Goal: Task Accomplishment & Management: Complete application form

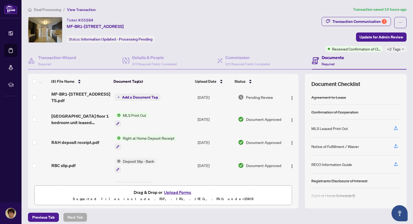
scroll to position [89, 0]
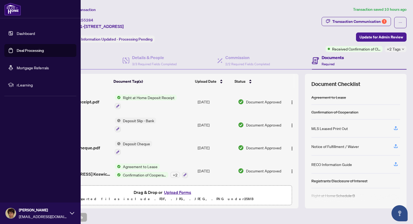
click at [30, 31] on link "Dashboard" at bounding box center [26, 33] width 18 height 5
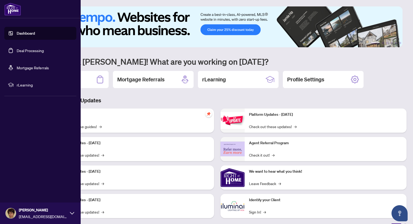
click at [31, 50] on link "Deal Processing" at bounding box center [30, 50] width 27 height 5
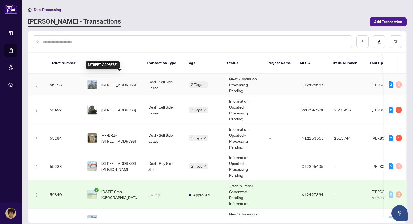
click at [134, 82] on span "[STREET_ADDRESS]" at bounding box center [118, 85] width 34 height 6
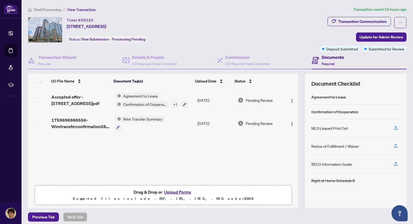
click at [178, 193] on button "Upload Forms" at bounding box center [177, 192] width 30 height 7
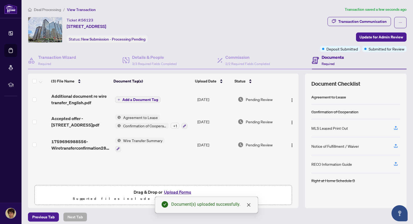
click at [147, 100] on span "Add a Document Tag" at bounding box center [140, 100] width 36 height 4
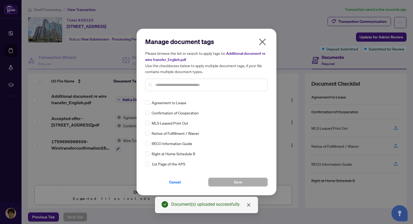
click at [156, 85] on input "text" at bounding box center [209, 85] width 108 height 6
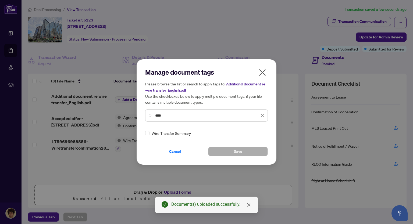
type input "****"
click at [149, 133] on div "Wire Transfer Summary" at bounding box center [204, 133] width 119 height 6
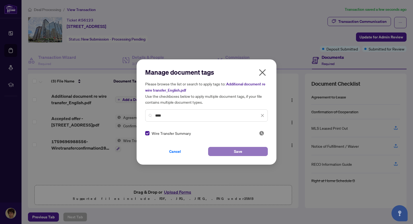
click at [239, 152] on span "Save" at bounding box center [238, 151] width 8 height 9
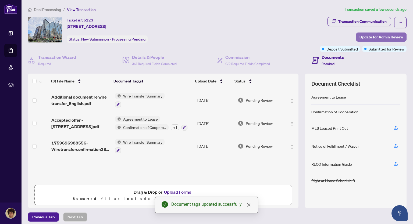
click at [380, 36] on span "Update for Admin Review" at bounding box center [381, 37] width 44 height 9
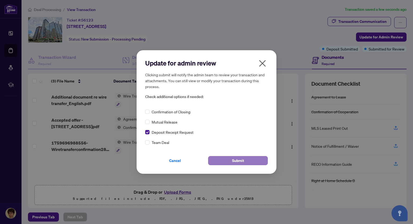
click at [231, 158] on button "Submit" at bounding box center [238, 160] width 60 height 9
